Goal: Task Accomplishment & Management: Manage account settings

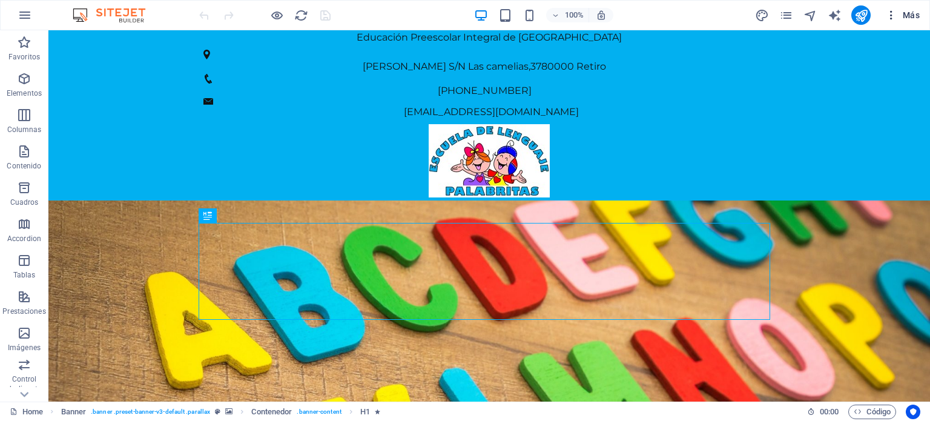
click at [890, 17] on icon "button" at bounding box center [891, 15] width 12 height 12
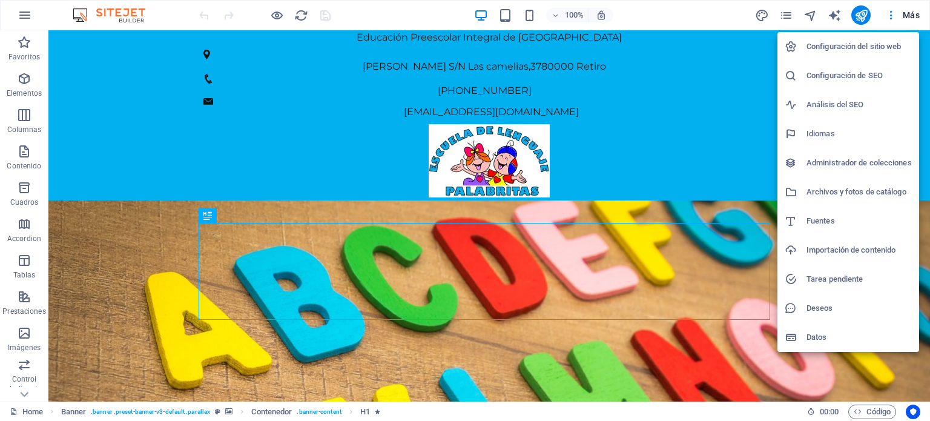
click at [840, 74] on h6 "Configuración de SEO" at bounding box center [858, 75] width 105 height 15
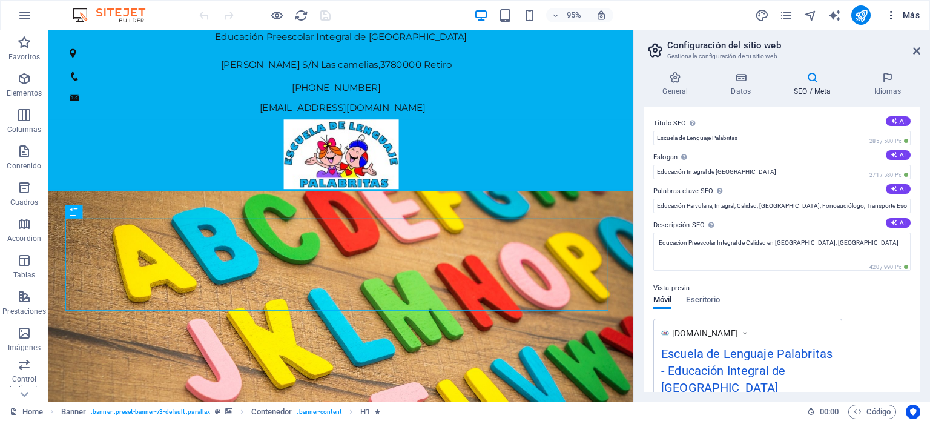
click at [892, 14] on icon "button" at bounding box center [891, 15] width 12 height 12
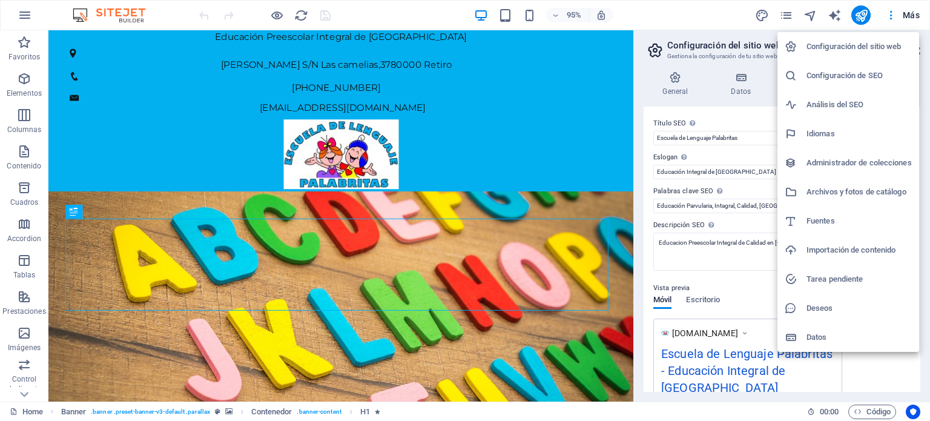
click at [828, 106] on h6 "Análisis del SEO" at bounding box center [858, 104] width 105 height 15
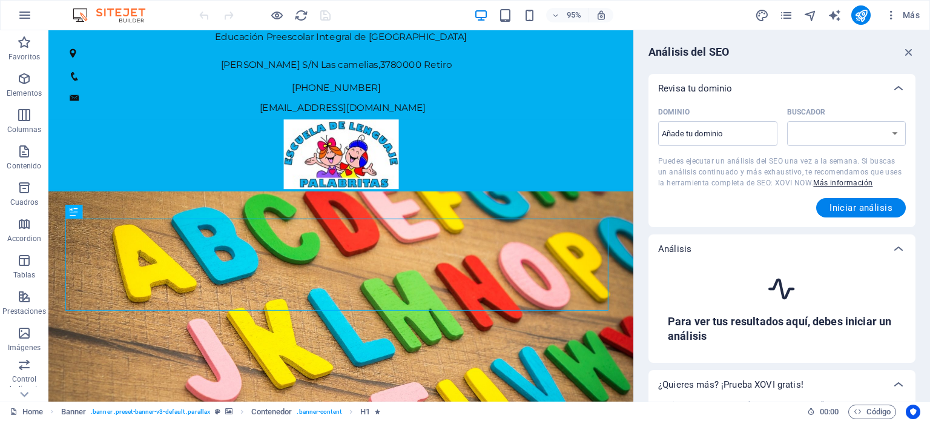
select select "google.com"
click at [701, 137] on input "Dominio ​" at bounding box center [717, 133] width 119 height 19
type input "escueladelenguajepalabritas.cl"
click at [844, 205] on span "Iniciar análisis" at bounding box center [860, 208] width 63 height 10
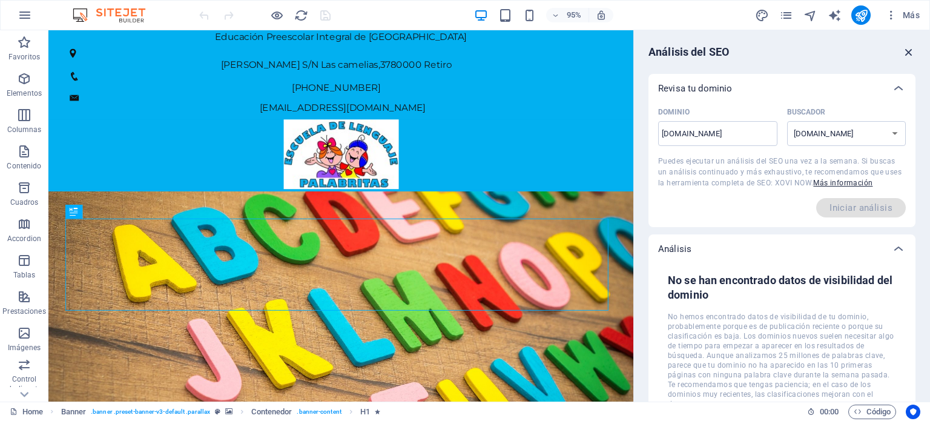
click at [908, 48] on icon "button" at bounding box center [908, 51] width 13 height 13
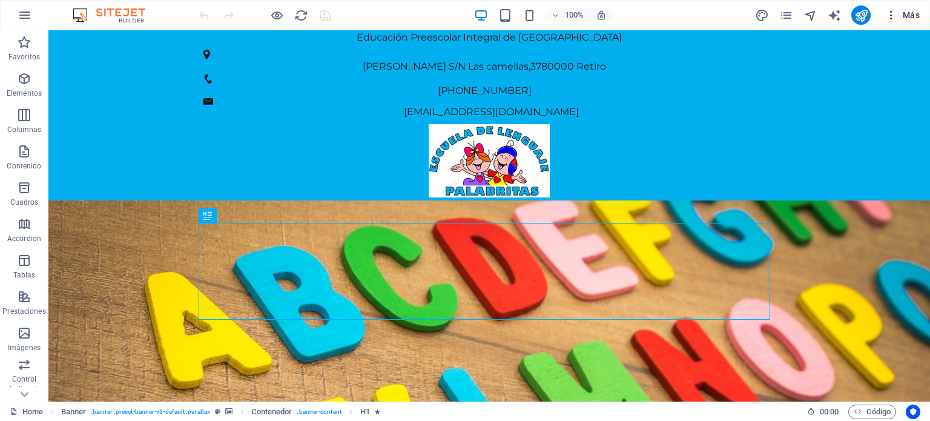
click at [894, 16] on icon "button" at bounding box center [891, 15] width 12 height 12
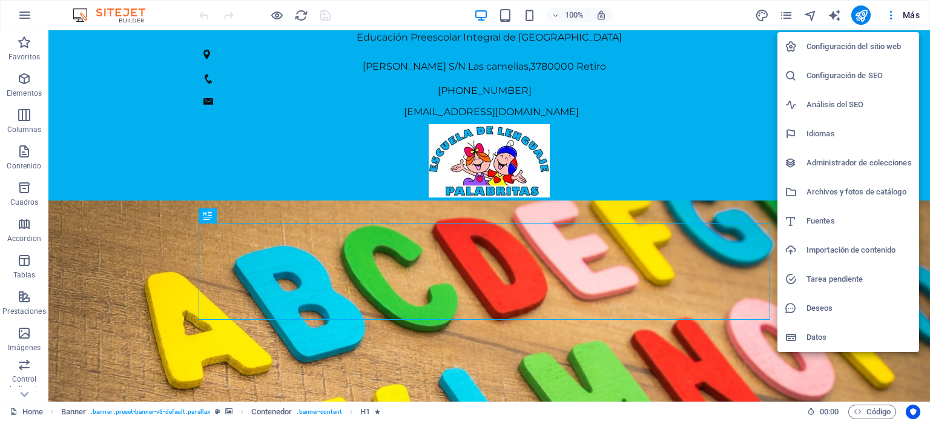
click at [828, 163] on h6 "Administrador de colecciones" at bounding box center [858, 163] width 105 height 15
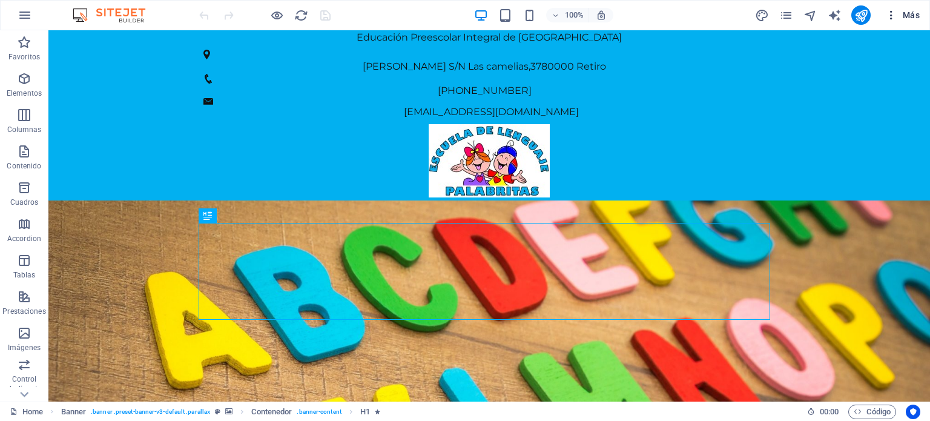
click at [888, 18] on icon "button" at bounding box center [891, 15] width 12 height 12
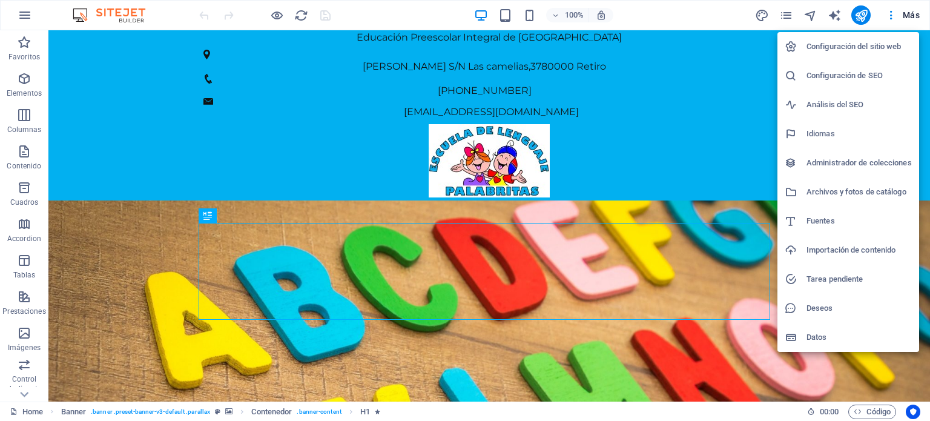
click at [847, 193] on h6 "Archivos y fotos de catálogo" at bounding box center [858, 192] width 105 height 15
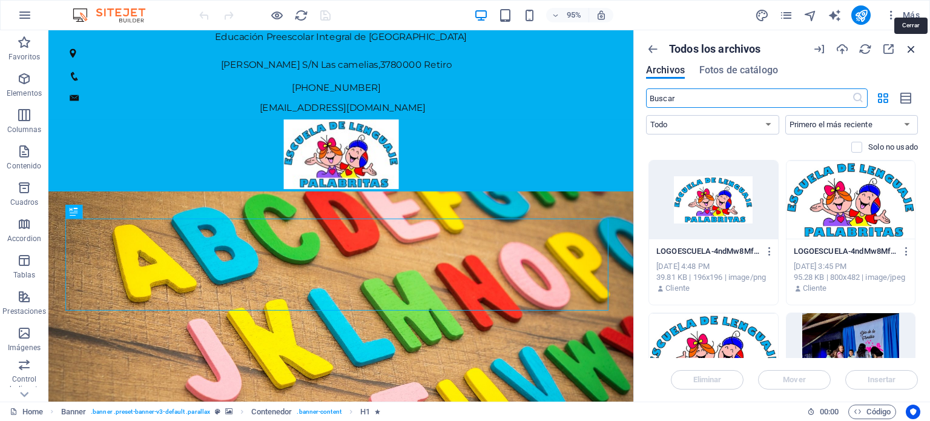
click at [913, 49] on icon "button" at bounding box center [910, 48] width 13 height 13
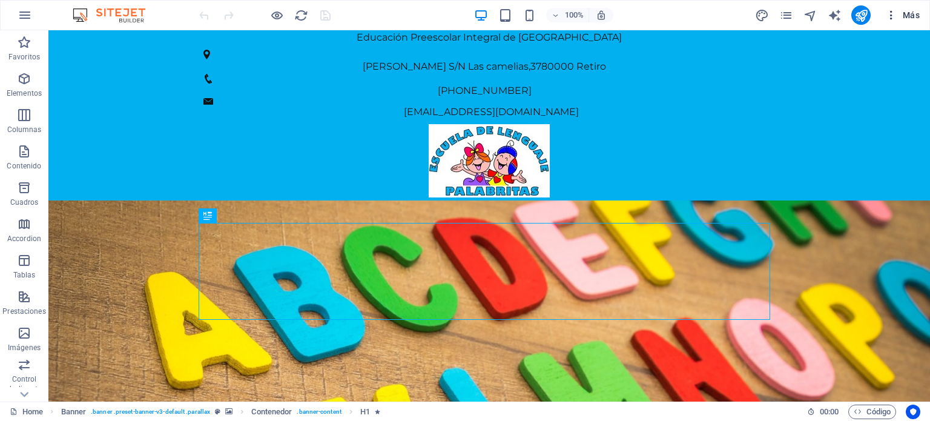
click at [893, 16] on icon "button" at bounding box center [891, 15] width 12 height 12
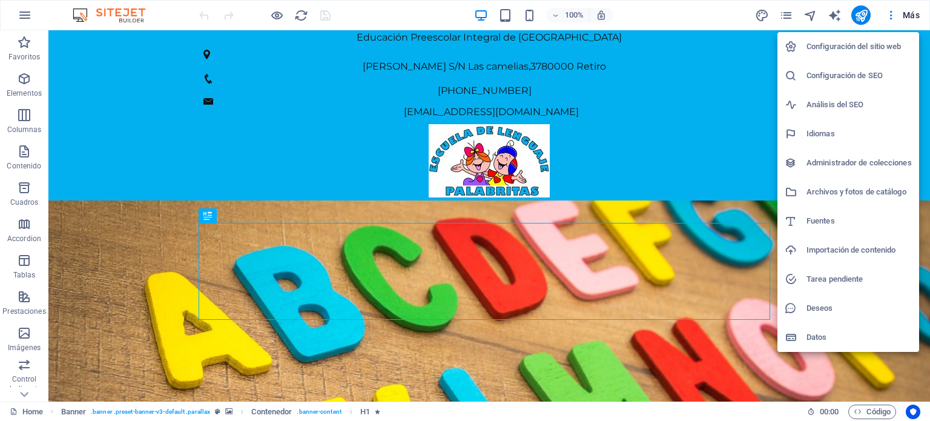
click at [856, 252] on h6 "Importación de contenido" at bounding box center [858, 250] width 105 height 15
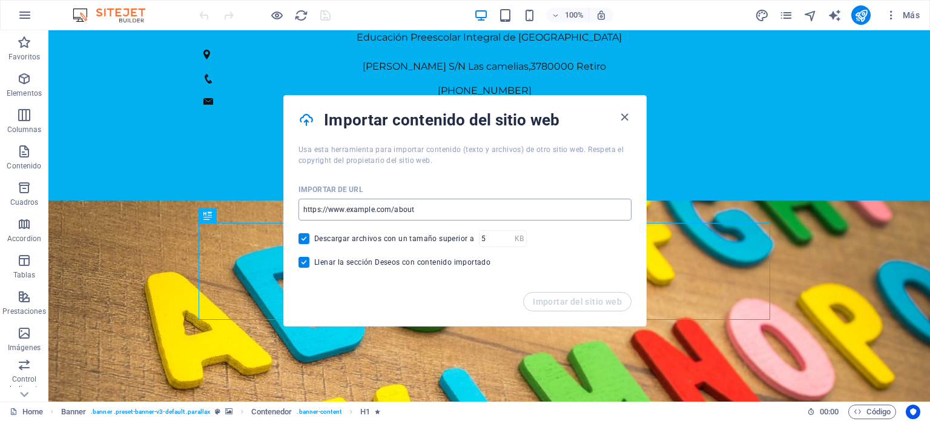
click at [381, 213] on input "url" at bounding box center [464, 209] width 333 height 22
click at [620, 122] on icon "button" at bounding box center [624, 117] width 14 height 14
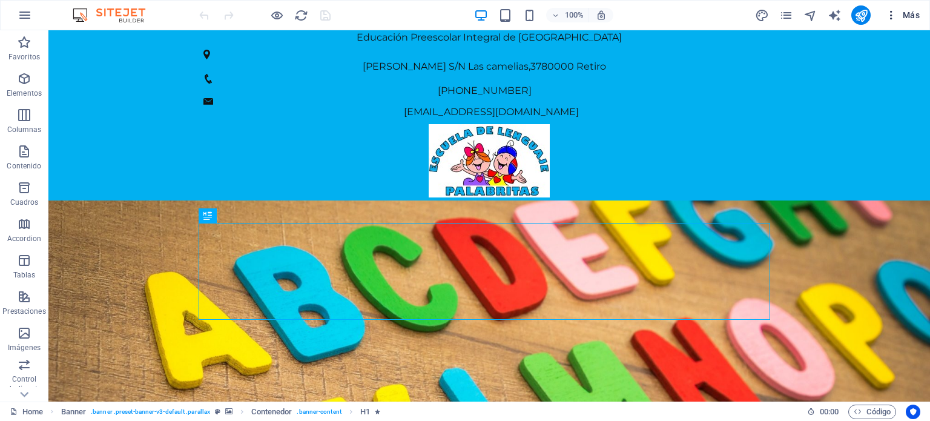
click at [887, 17] on icon "button" at bounding box center [891, 15] width 12 height 12
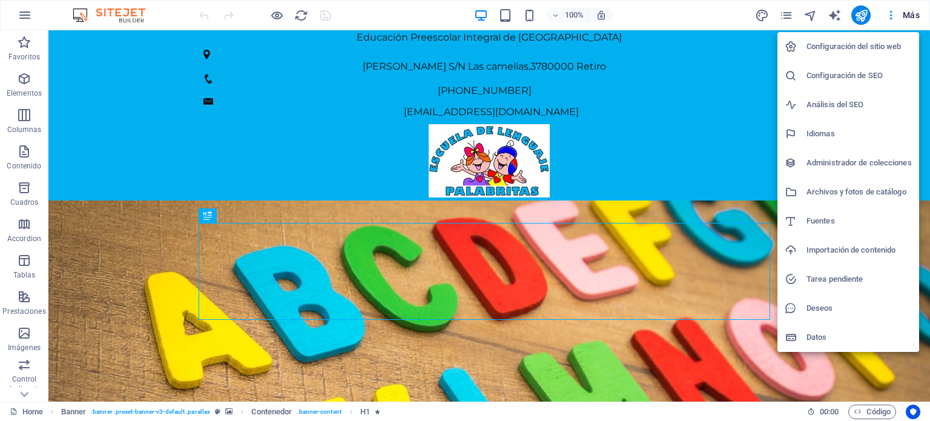
click at [823, 311] on h6 "Deseos" at bounding box center [858, 308] width 105 height 15
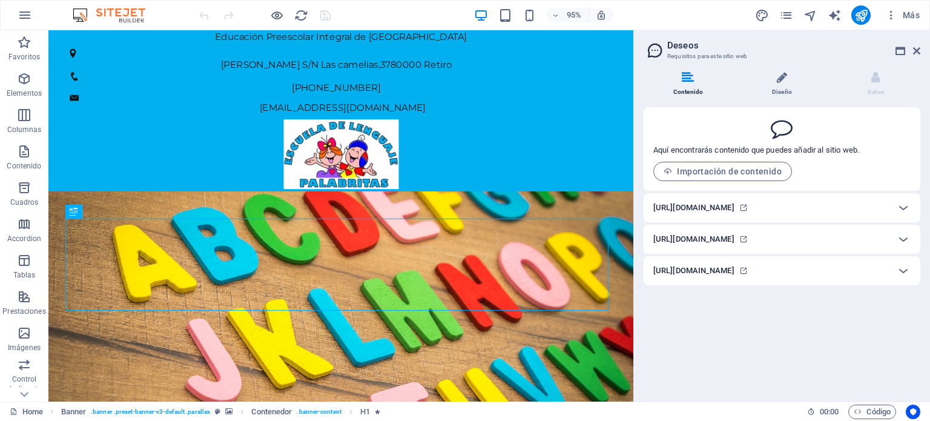
click at [786, 82] on icon at bounding box center [781, 77] width 10 height 12
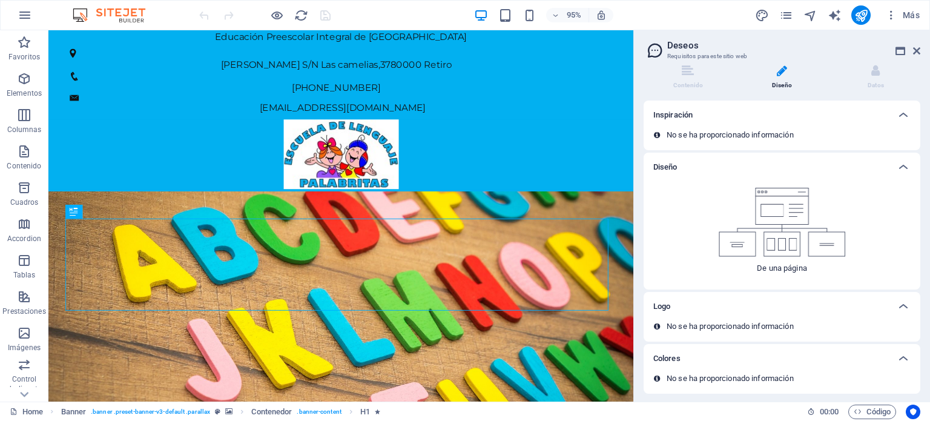
scroll to position [7, 0]
click at [881, 81] on li "Datos" at bounding box center [875, 77] width 89 height 26
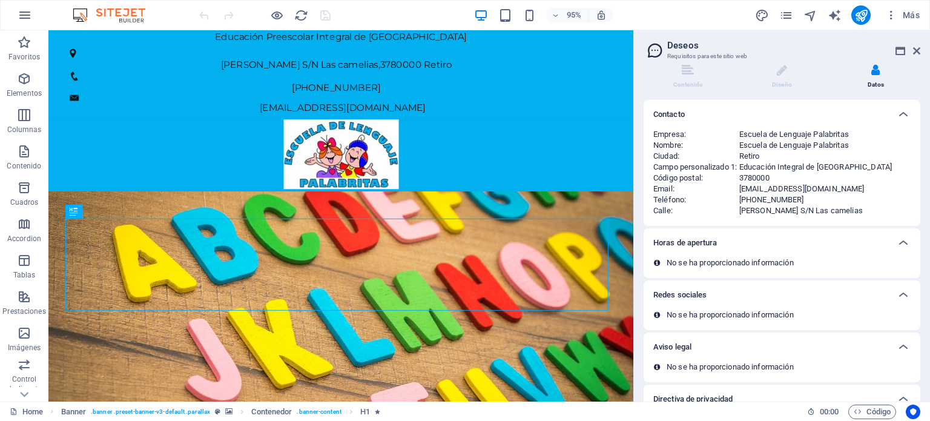
scroll to position [60, 0]
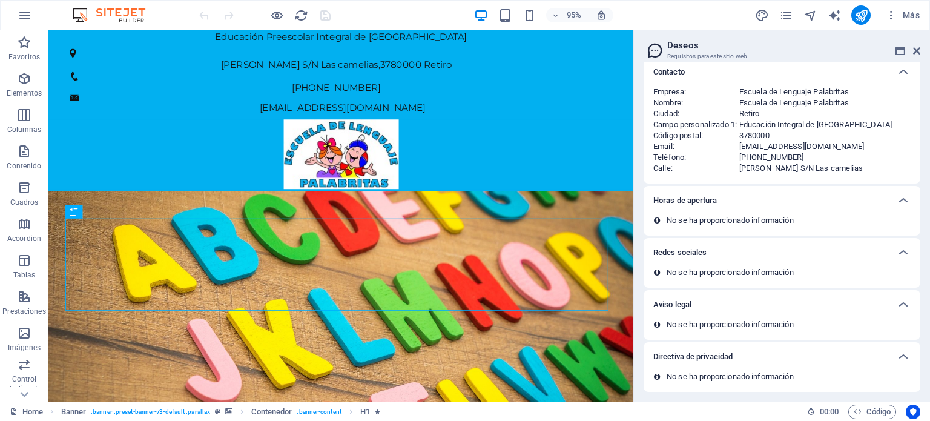
click at [763, 269] on p "No se ha proporcionado información" at bounding box center [729, 272] width 127 height 11
click at [687, 262] on div "Redes sociales" at bounding box center [781, 252] width 277 height 29
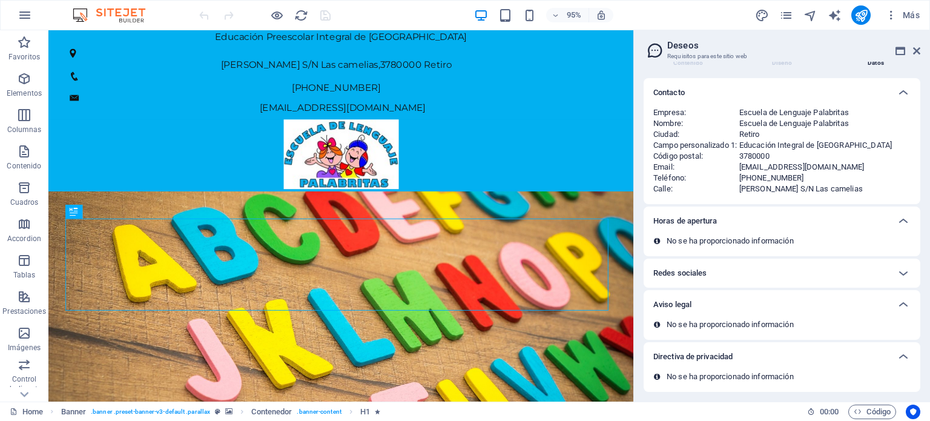
scroll to position [39, 0]
click at [707, 271] on div "Redes sociales" at bounding box center [770, 273] width 235 height 15
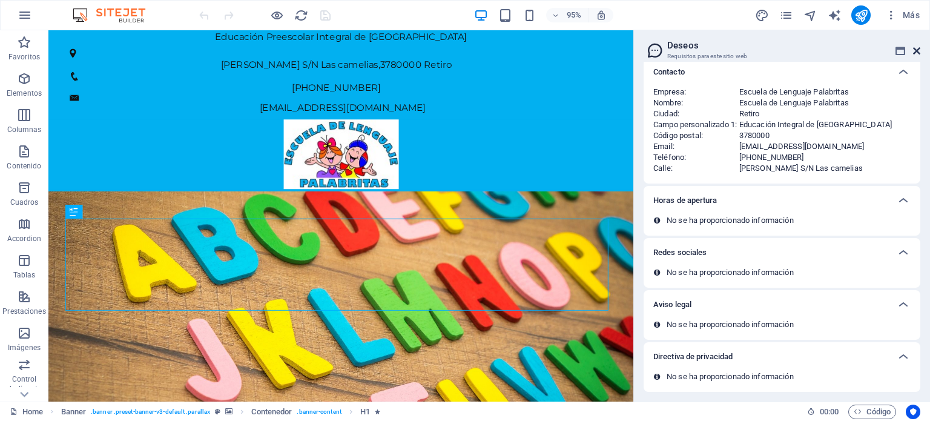
click at [917, 50] on icon at bounding box center [916, 51] width 7 height 10
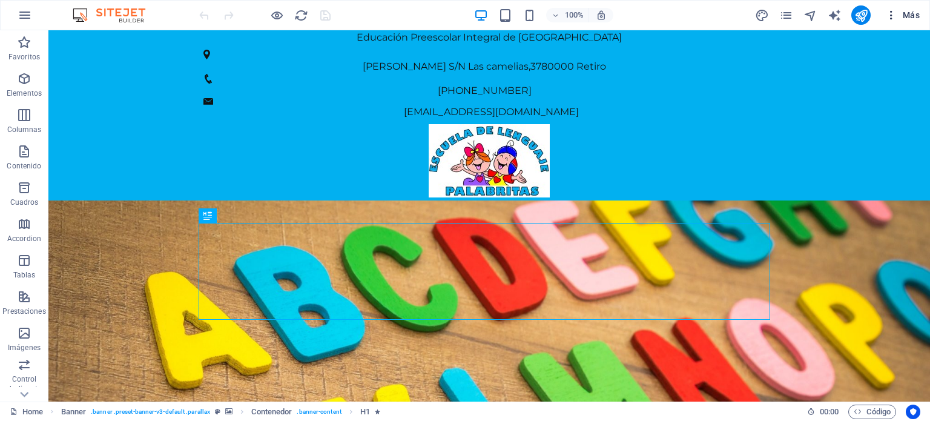
click at [893, 11] on icon "button" at bounding box center [891, 15] width 12 height 12
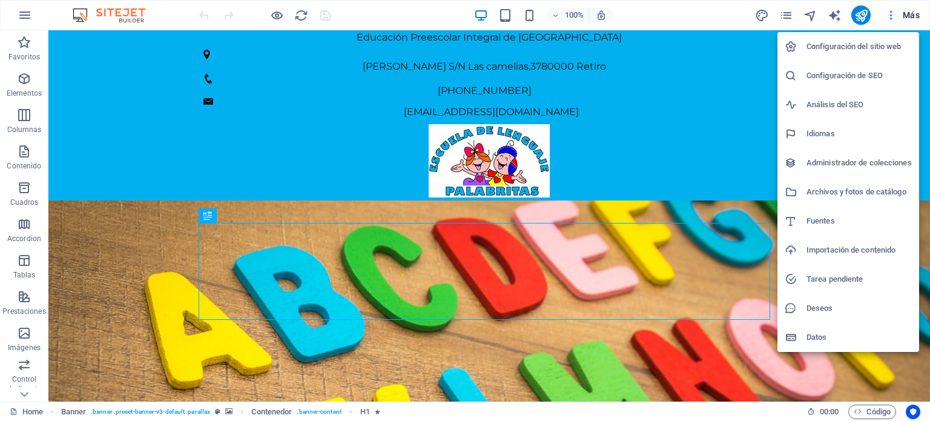
click at [914, 12] on div at bounding box center [465, 210] width 930 height 421
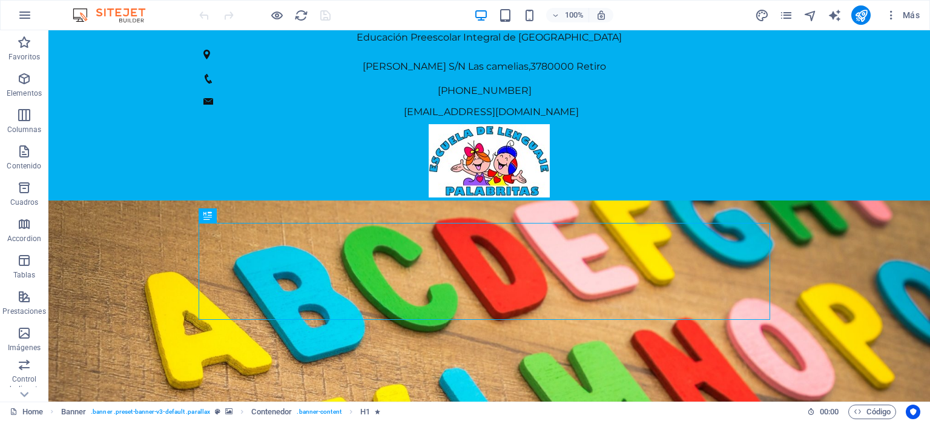
click at [914, 12] on span "Más" at bounding box center [902, 15] width 34 height 12
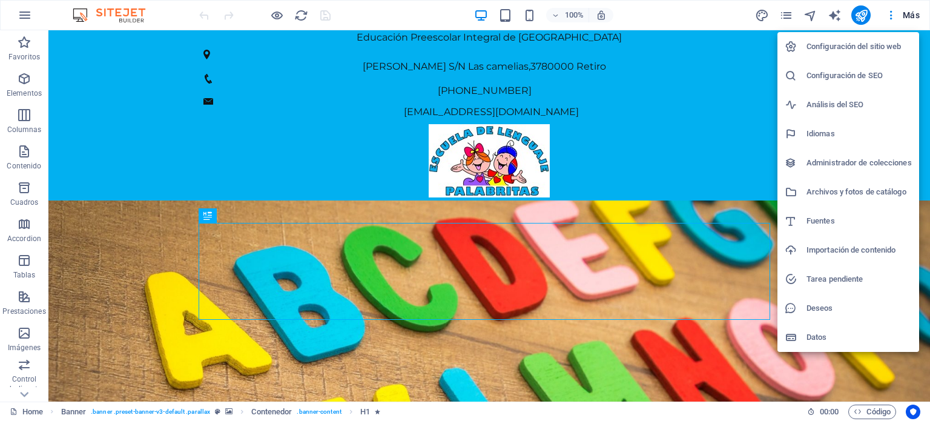
click at [856, 39] on h6 "Configuración del sitio web" at bounding box center [858, 46] width 105 height 15
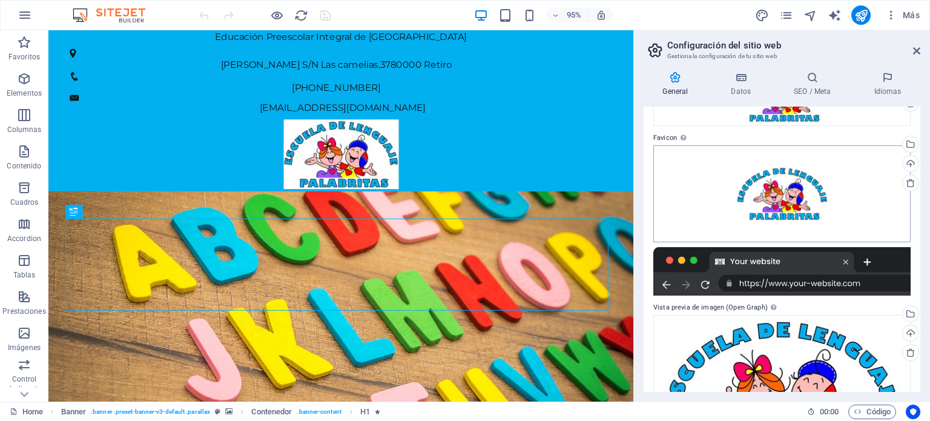
scroll to position [0, 0]
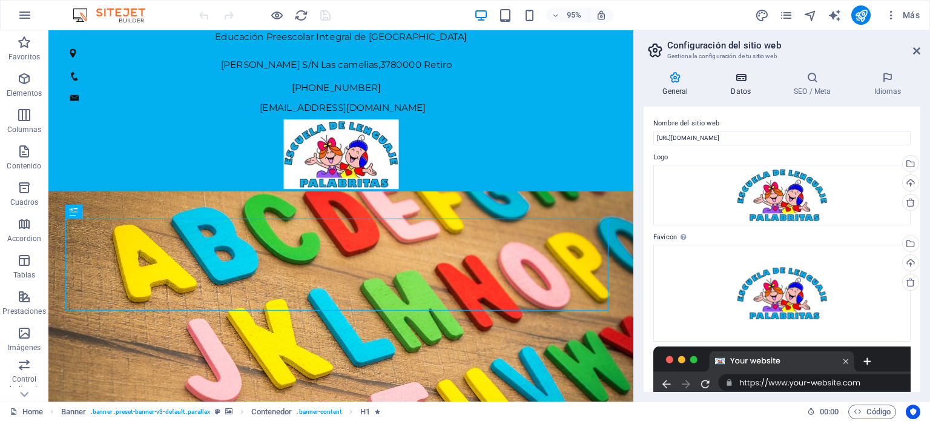
click at [744, 80] on icon at bounding box center [741, 77] width 58 height 12
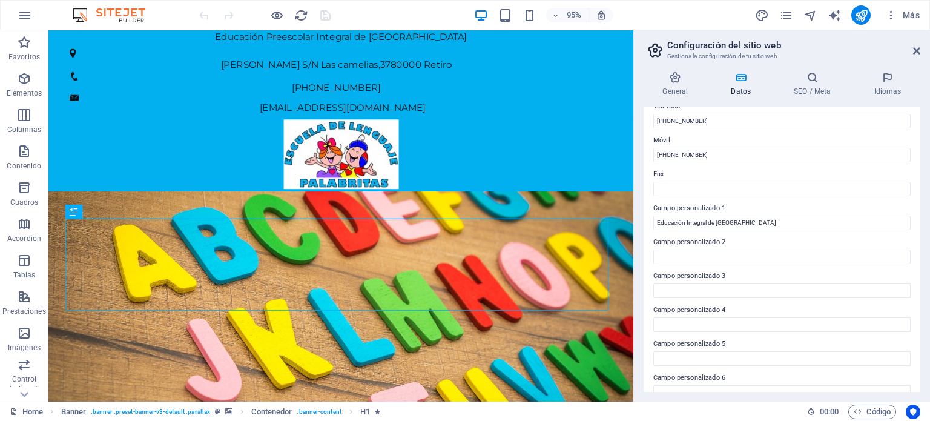
scroll to position [295, 0]
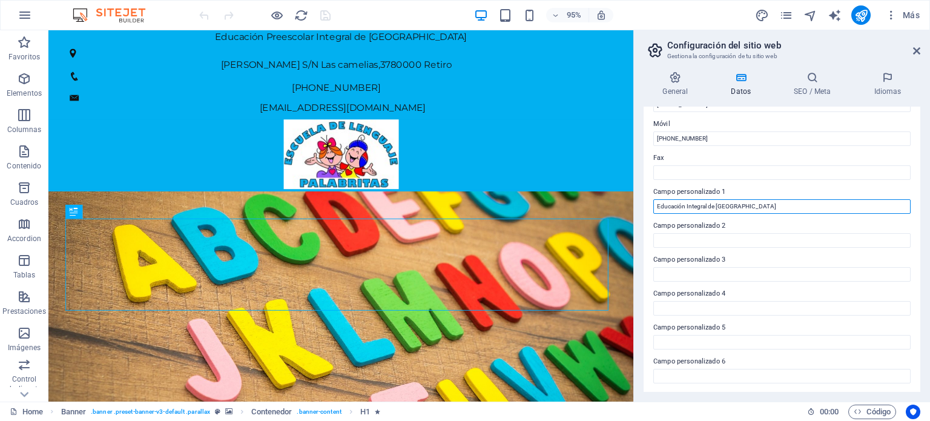
click at [684, 208] on input "Educación Integral de [GEOGRAPHIC_DATA]" at bounding box center [781, 206] width 257 height 15
type input "Educación Preescolar Integral de [GEOGRAPHIC_DATA]"
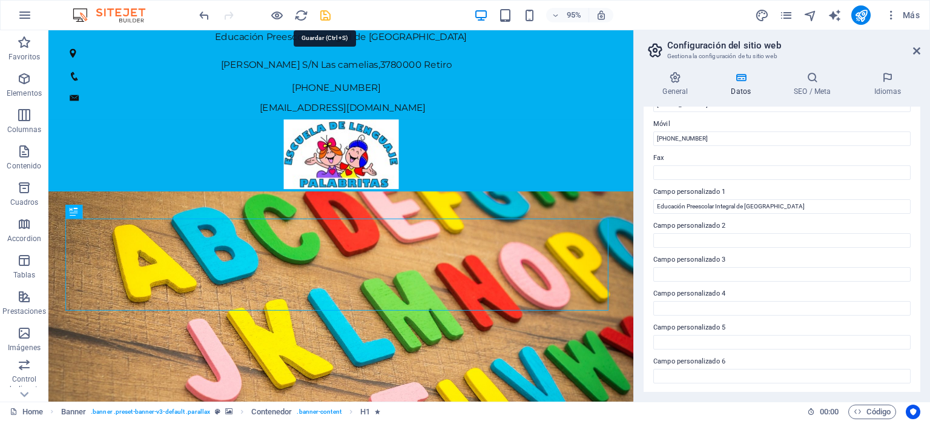
click at [327, 15] on body "Escuela de Lenguaje Palabritas Home Favoritos Elementos Columnas Contenido Cuad…" at bounding box center [465, 210] width 930 height 421
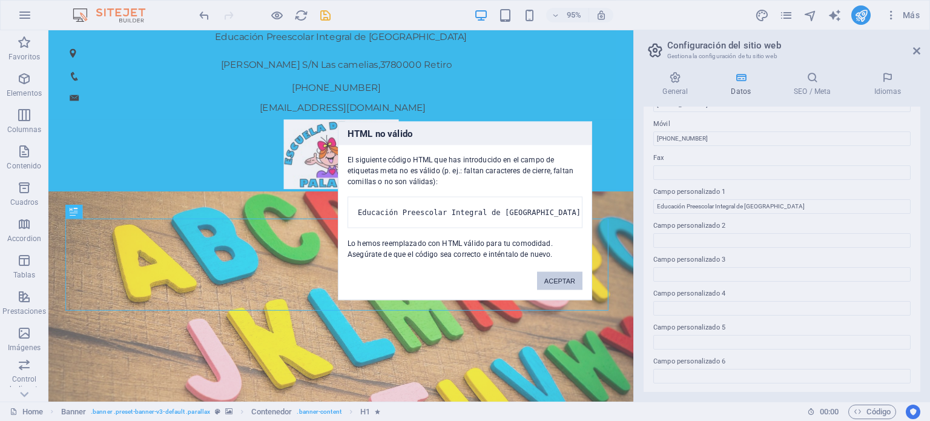
click at [559, 289] on button "ACEPTAR" at bounding box center [559, 280] width 45 height 18
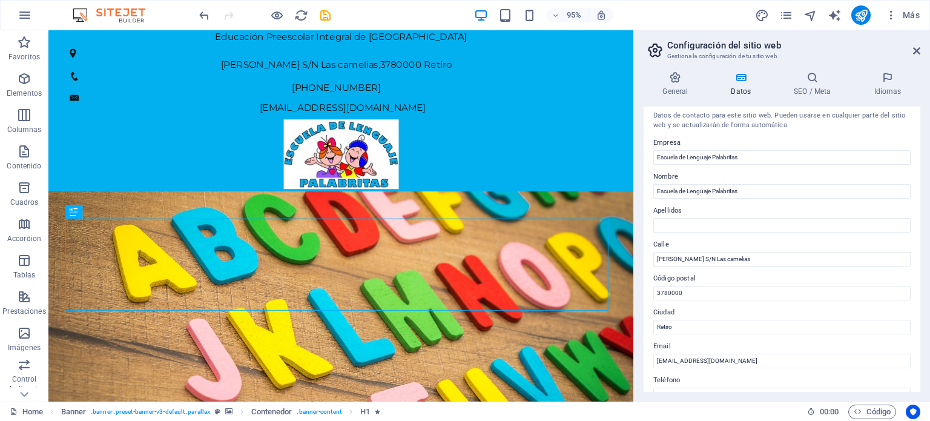
scroll to position [0, 0]
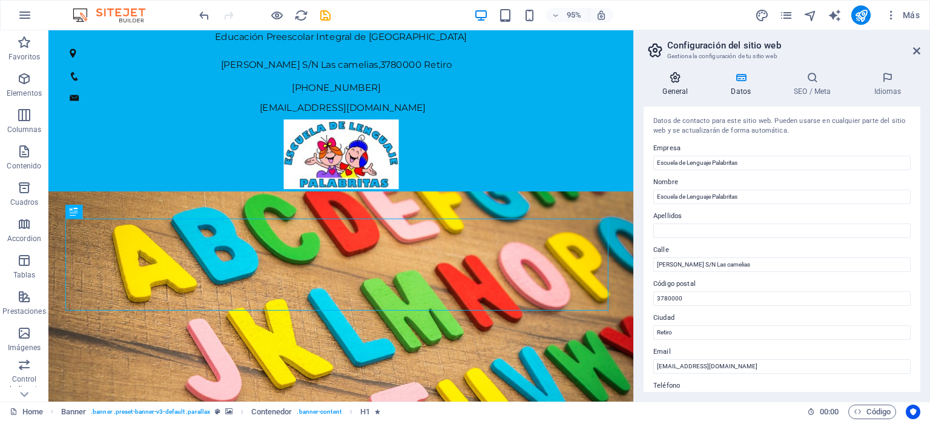
click at [672, 82] on icon at bounding box center [675, 77] width 64 height 12
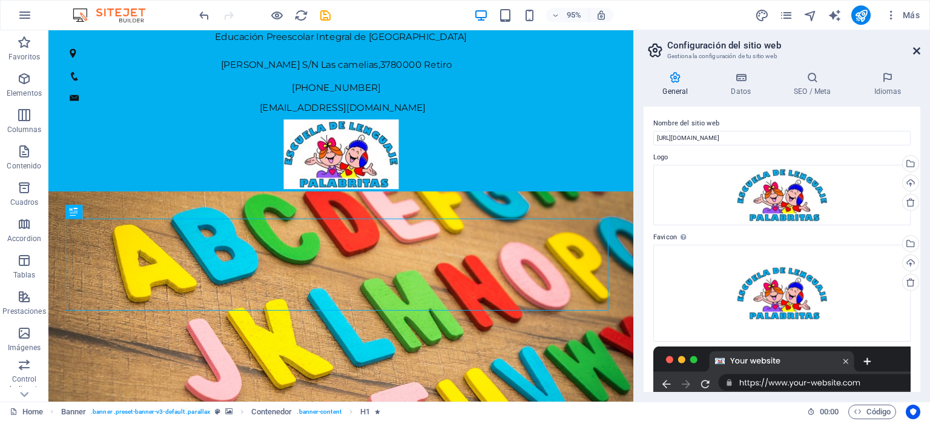
click at [912, 50] on header "Configuración del sitio web Gestiona la configuración de tu sitio web" at bounding box center [783, 45] width 274 height 31
click at [915, 49] on icon at bounding box center [916, 51] width 7 height 10
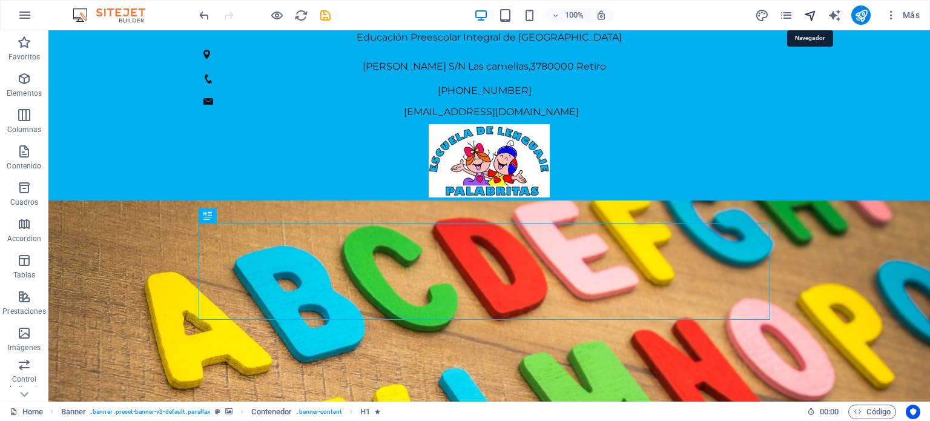
click at [809, 14] on icon "navigator" at bounding box center [810, 15] width 14 height 14
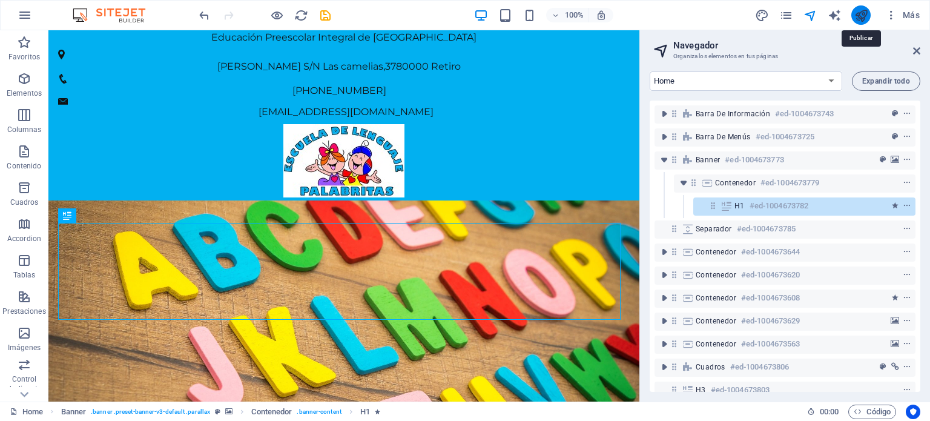
click at [858, 14] on icon "publish" at bounding box center [861, 15] width 14 height 14
